Goal: Task Accomplishment & Management: Use online tool/utility

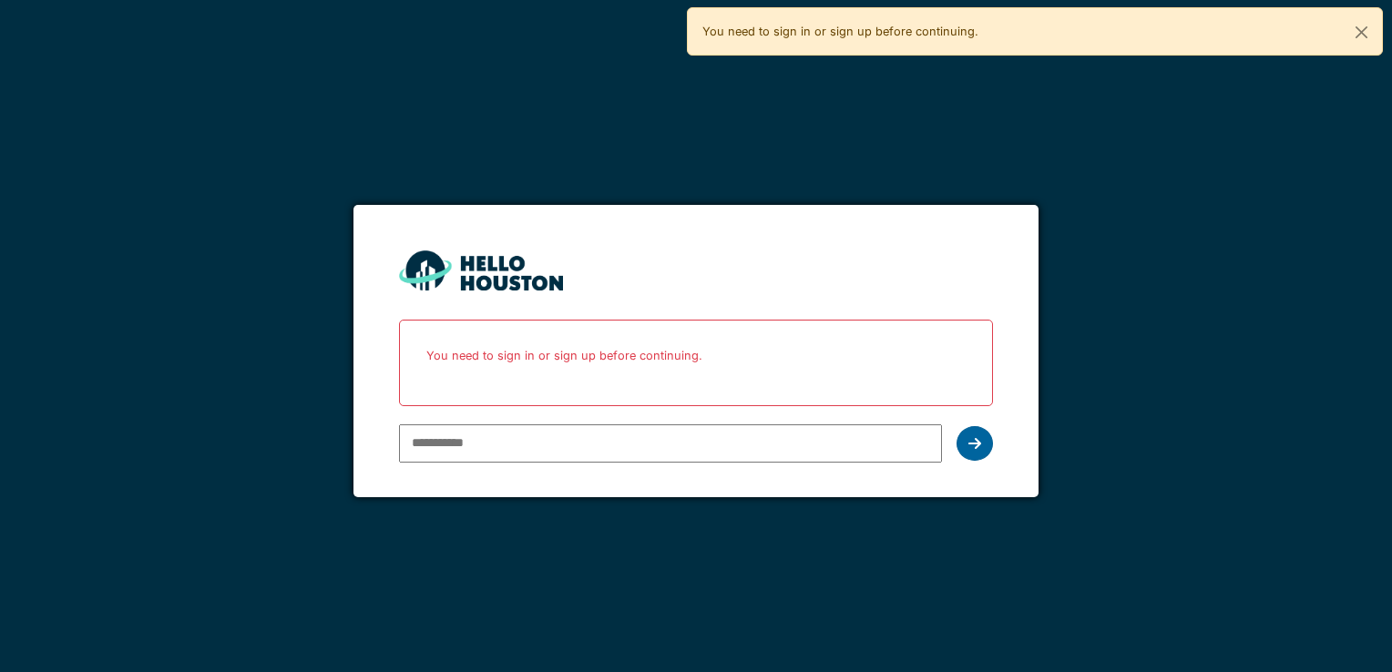
type input "**********"
click at [986, 439] on div at bounding box center [974, 443] width 36 height 35
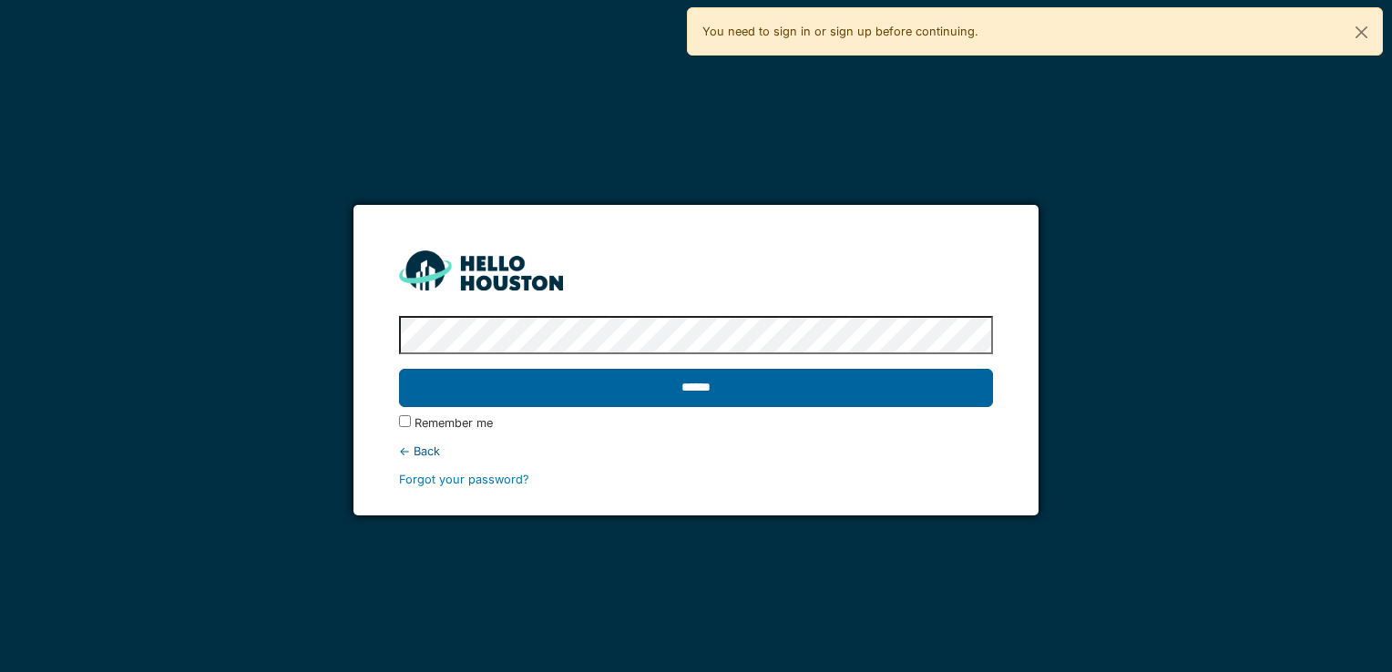
click at [929, 383] on input "******" at bounding box center [695, 388] width 593 height 38
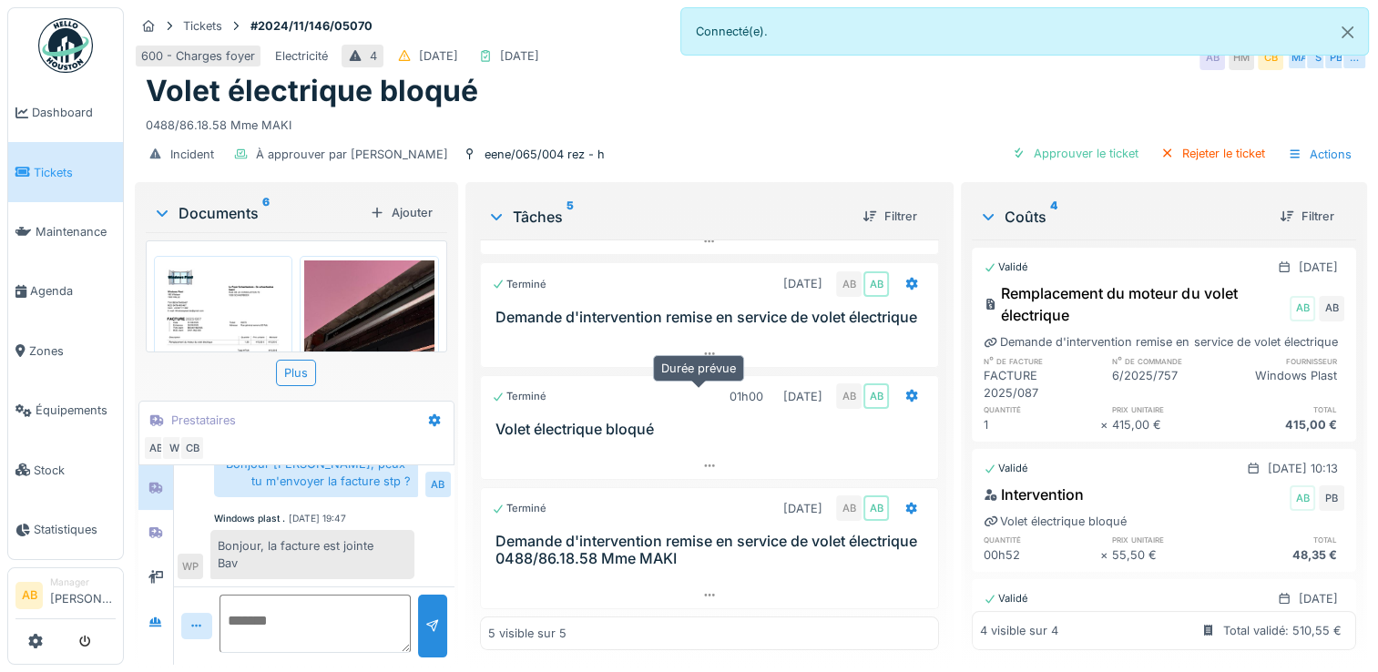
scroll to position [14, 0]
click at [233, 202] on div "Documents 6" at bounding box center [258, 213] width 210 height 22
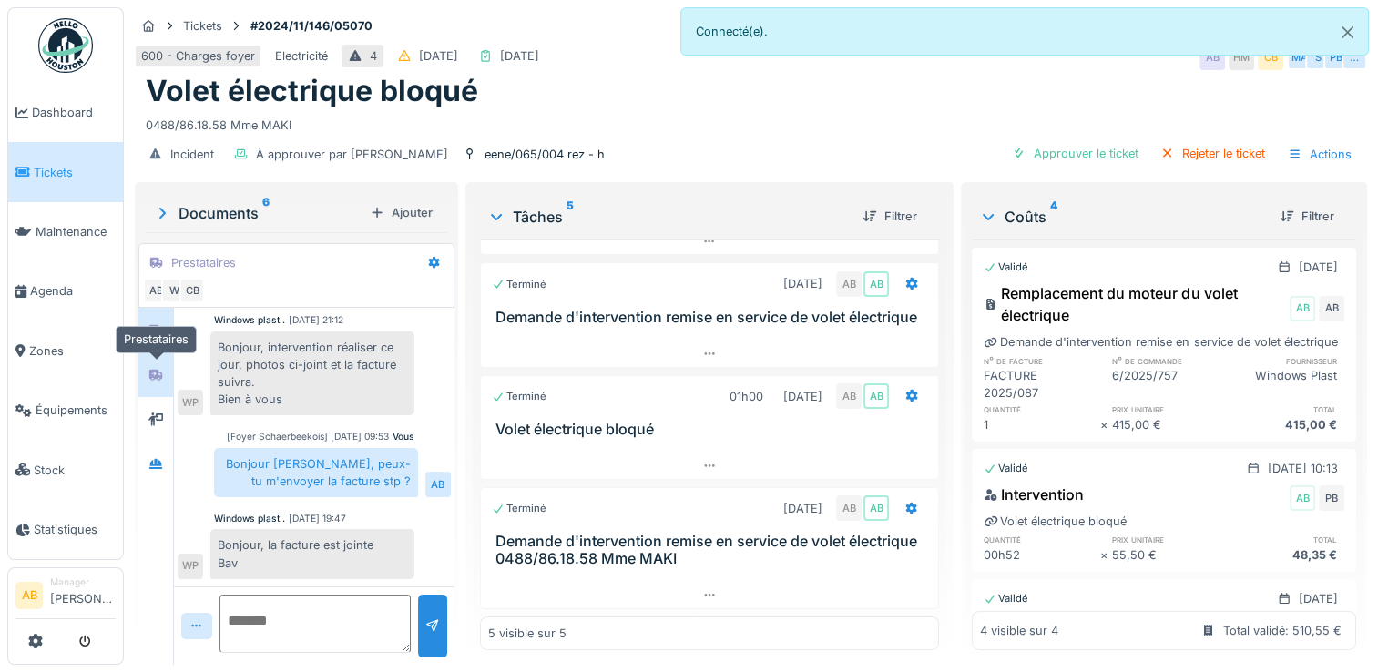
click at [151, 366] on div at bounding box center [155, 374] width 15 height 17
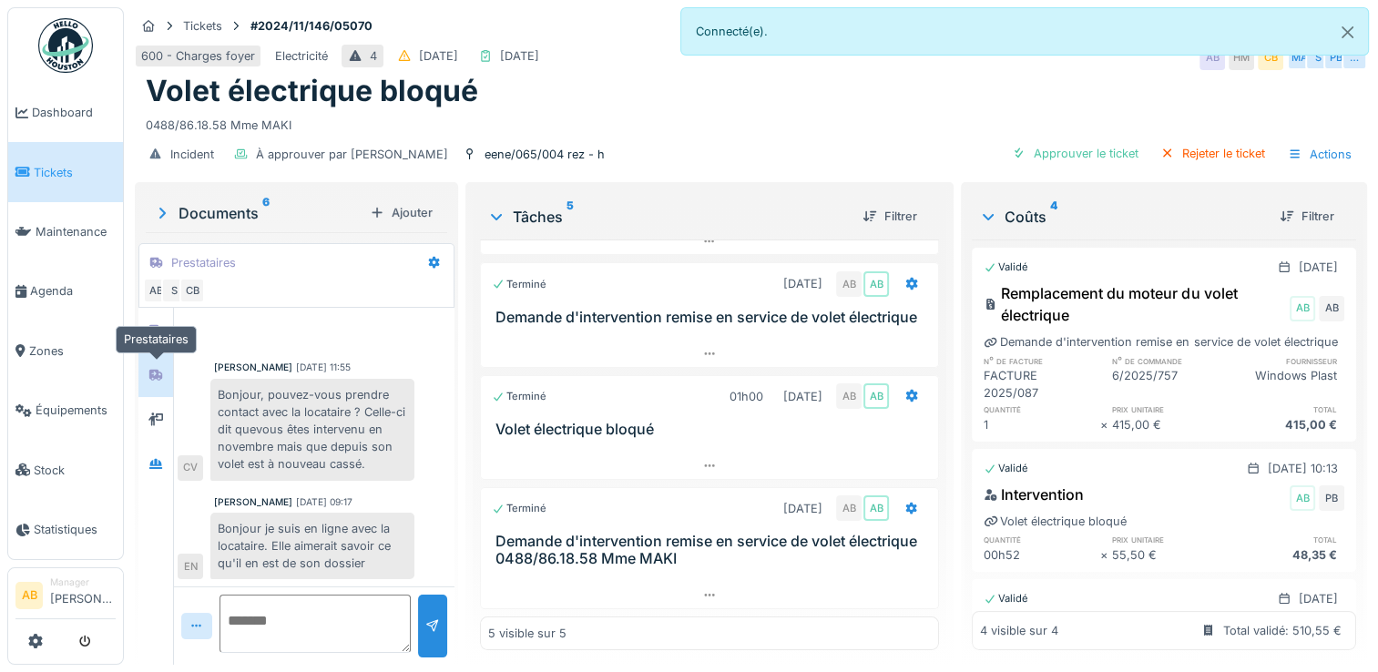
scroll to position [18, 0]
click at [139, 399] on div at bounding box center [155, 419] width 35 height 45
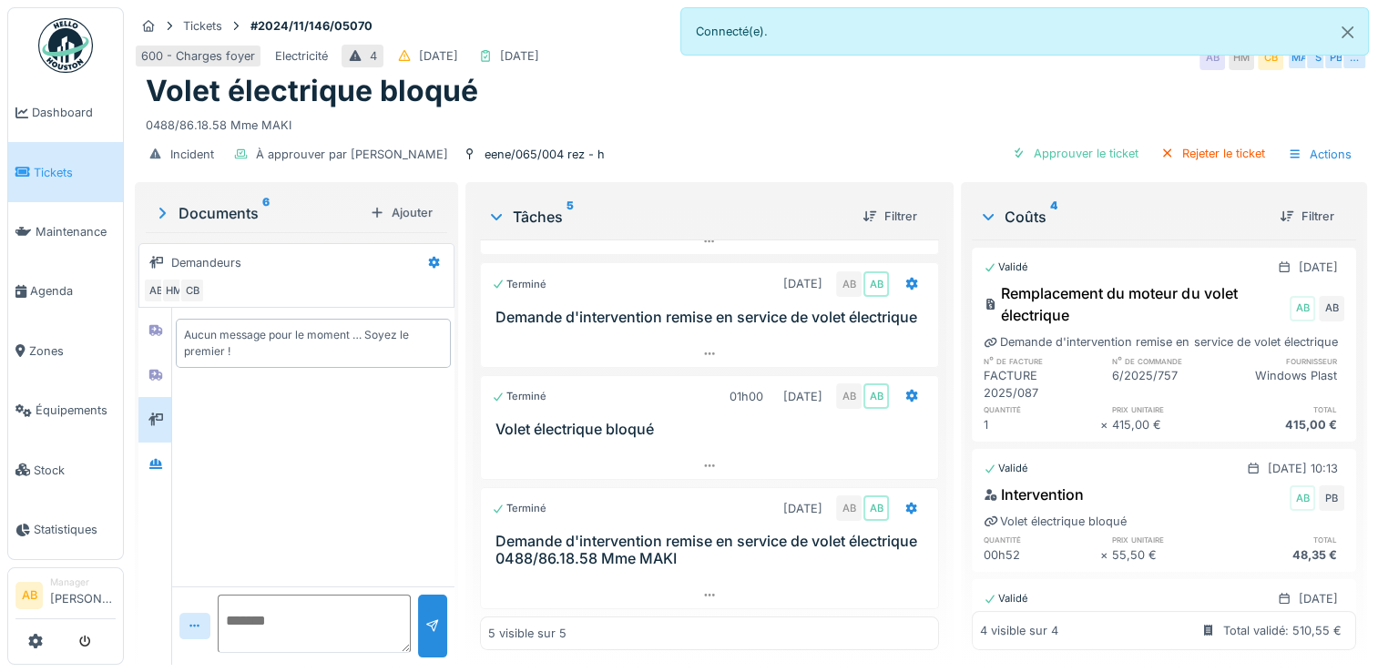
scroll to position [0, 0]
click at [152, 456] on div at bounding box center [155, 464] width 15 height 17
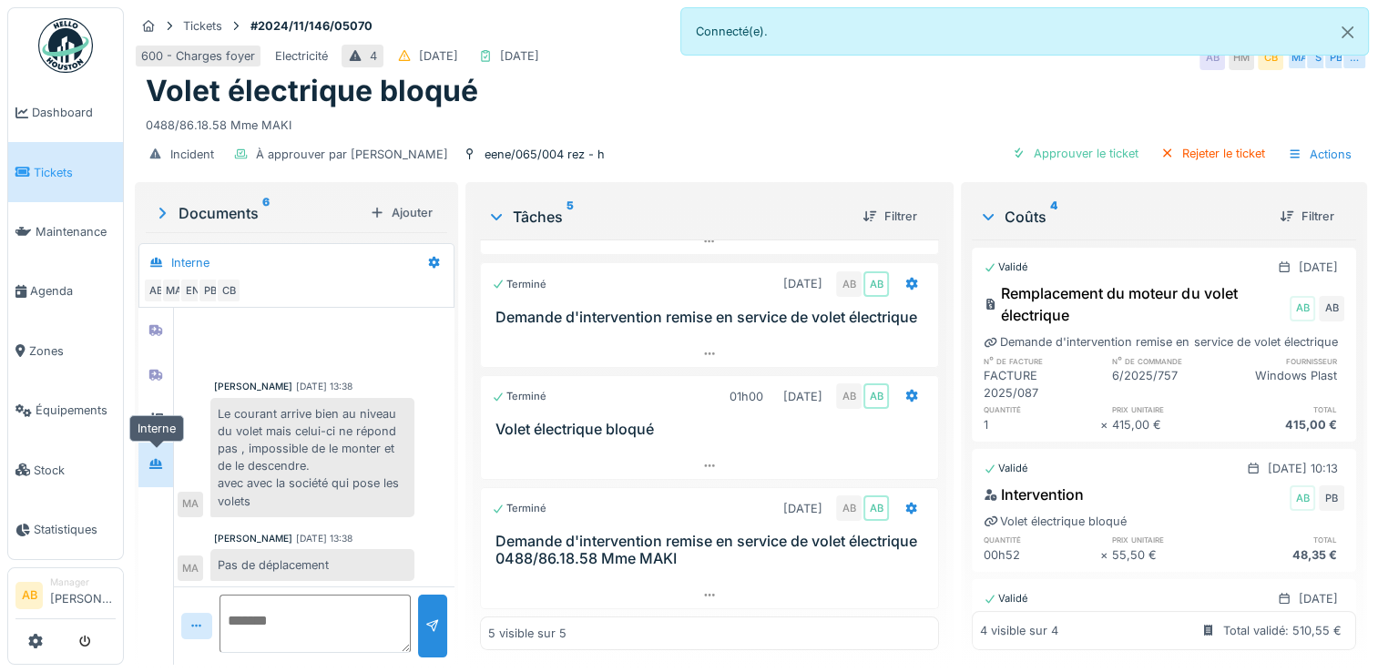
scroll to position [316, 0]
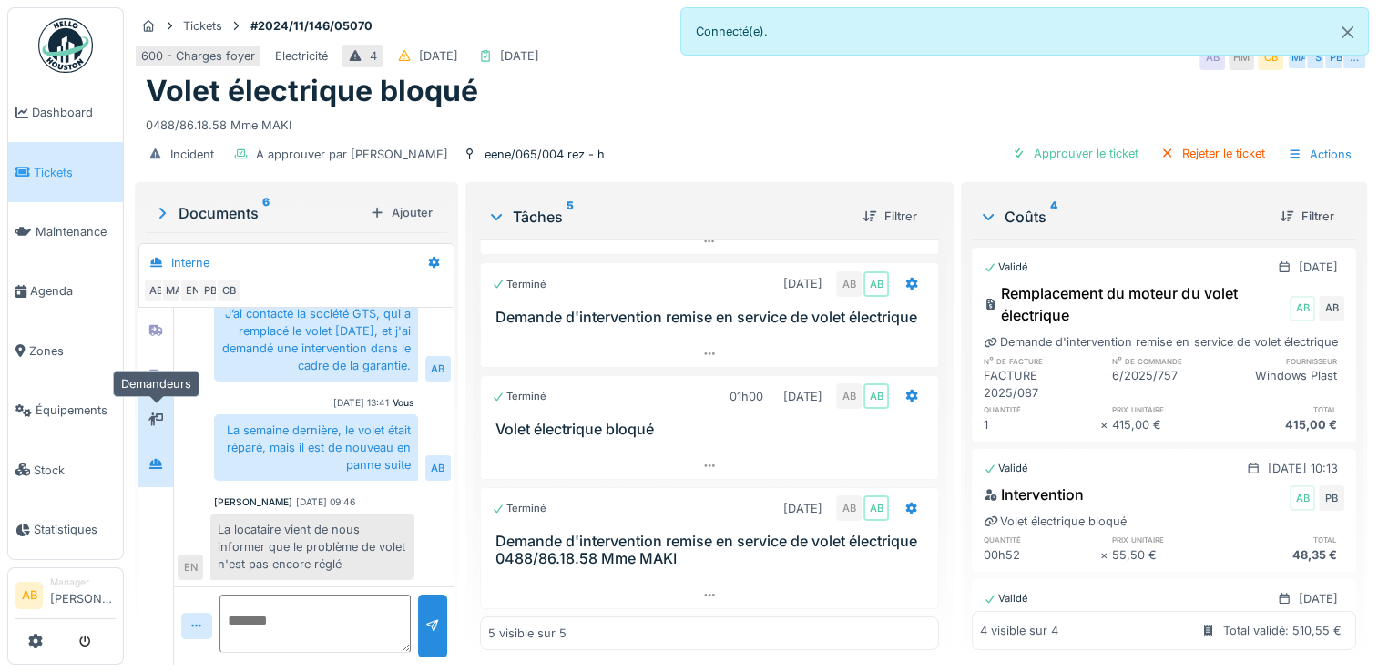
click at [158, 414] on icon at bounding box center [155, 420] width 15 height 12
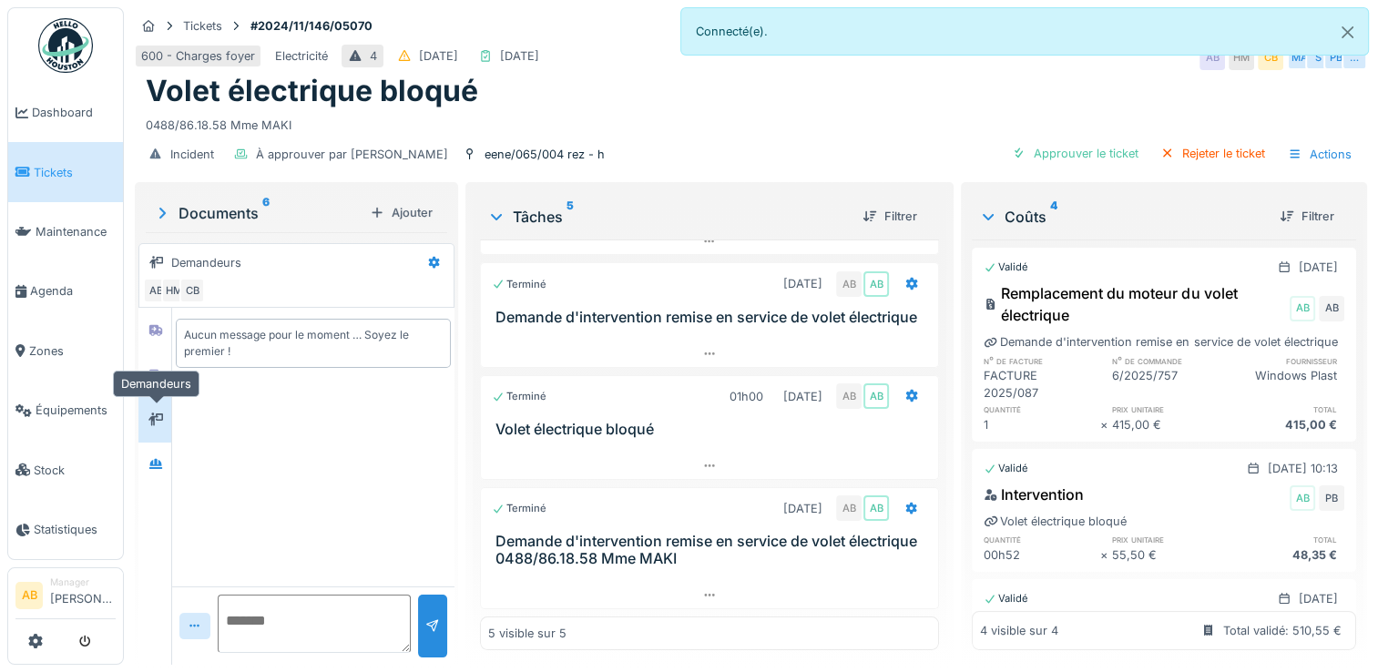
scroll to position [0, 0]
